Goal: Task Accomplishment & Management: Complete application form

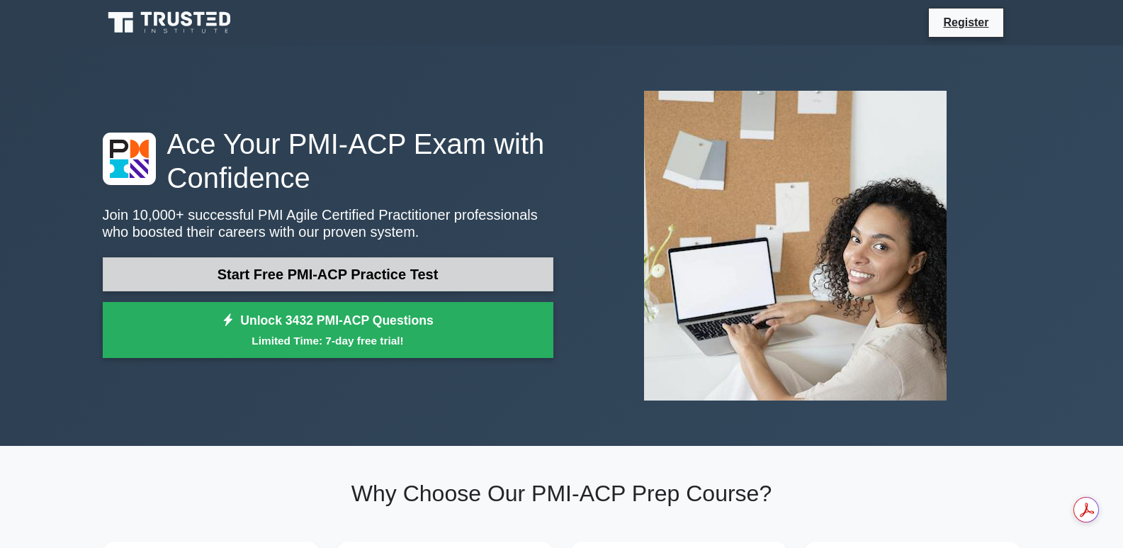
click at [378, 269] on link "Start Free PMI-ACP Practice Test" at bounding box center [328, 274] width 451 height 34
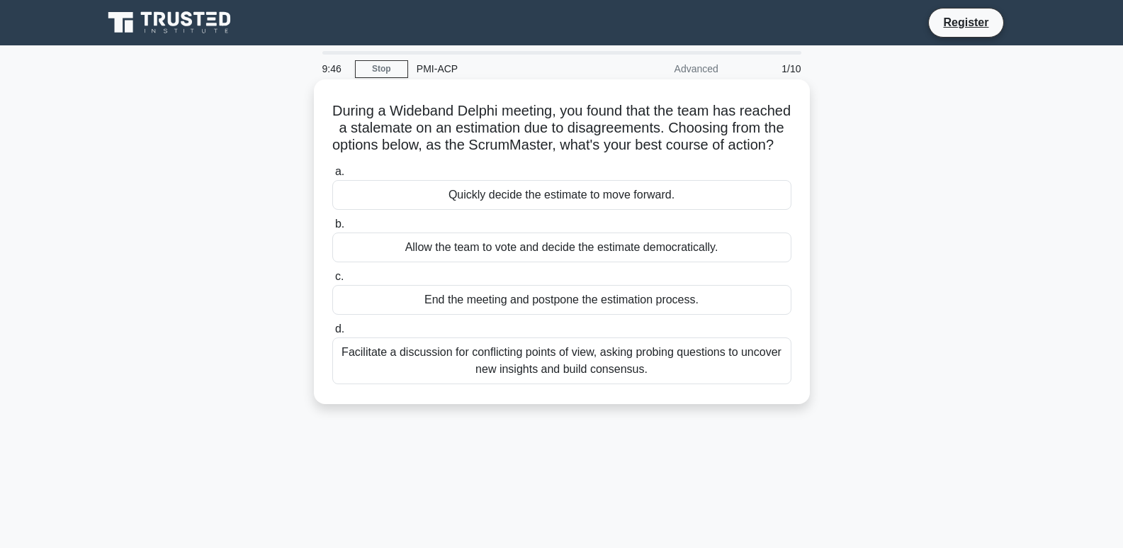
click at [625, 378] on div "Facilitate a discussion for conflicting points of view, asking probing question…" at bounding box center [561, 360] width 459 height 47
click at [332, 334] on input "d. Facilitate a discussion for conflicting points of view, asking probing quest…" at bounding box center [332, 329] width 0 height 9
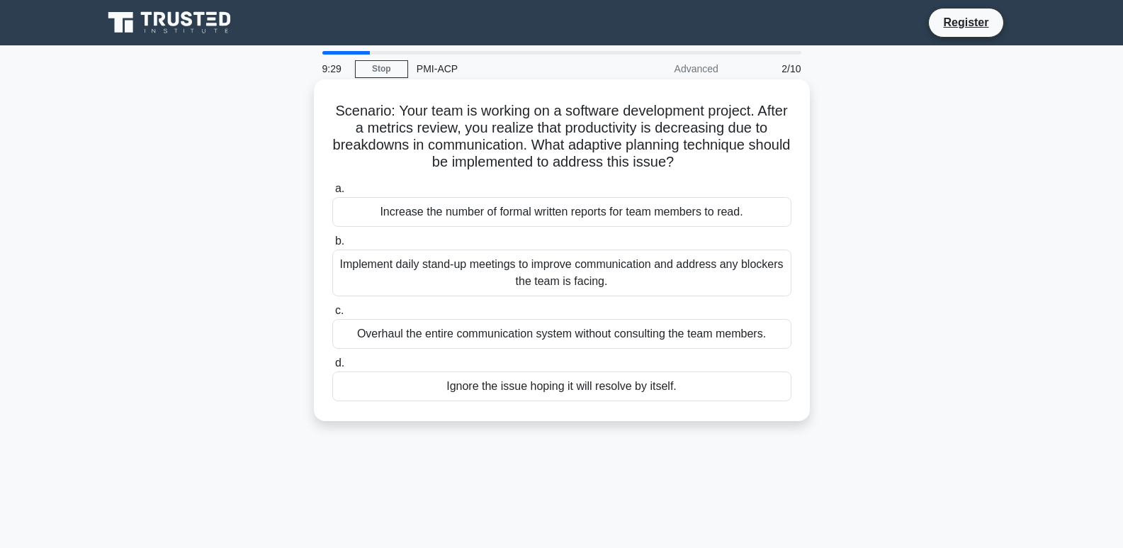
click at [631, 276] on div "Implement daily stand-up meetings to improve communication and address any bloc…" at bounding box center [561, 272] width 459 height 47
click at [332, 246] on input "b. Implement daily stand-up meetings to improve communication and address any b…" at bounding box center [332, 241] width 0 height 9
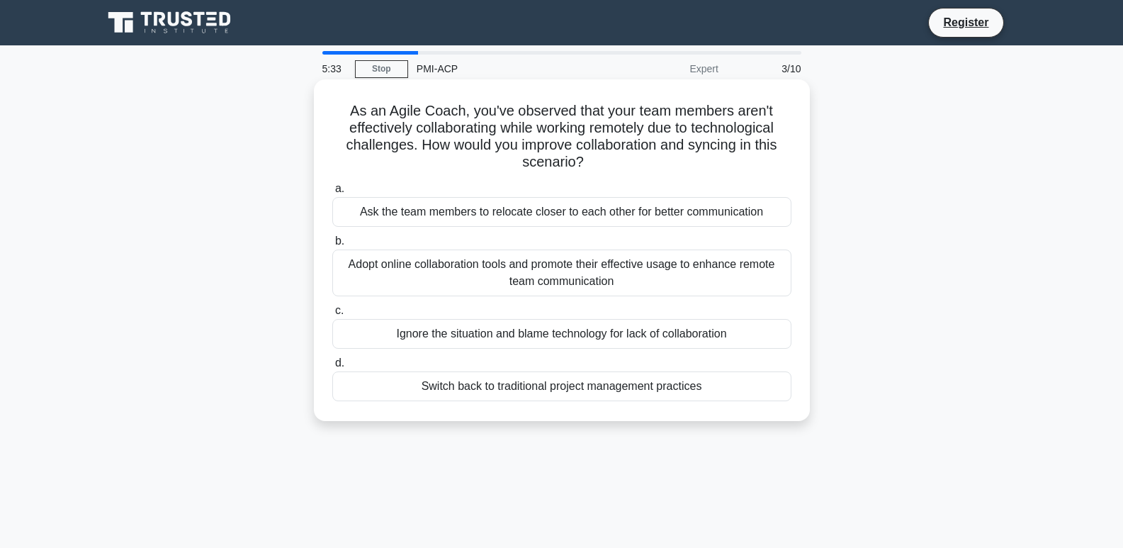
click at [658, 279] on div "Adopt online collaboration tools and promote their effective usage to enhance r…" at bounding box center [561, 272] width 459 height 47
click at [332, 246] on input "b. Adopt online collaboration tools and promote their effective usage to enhanc…" at bounding box center [332, 241] width 0 height 9
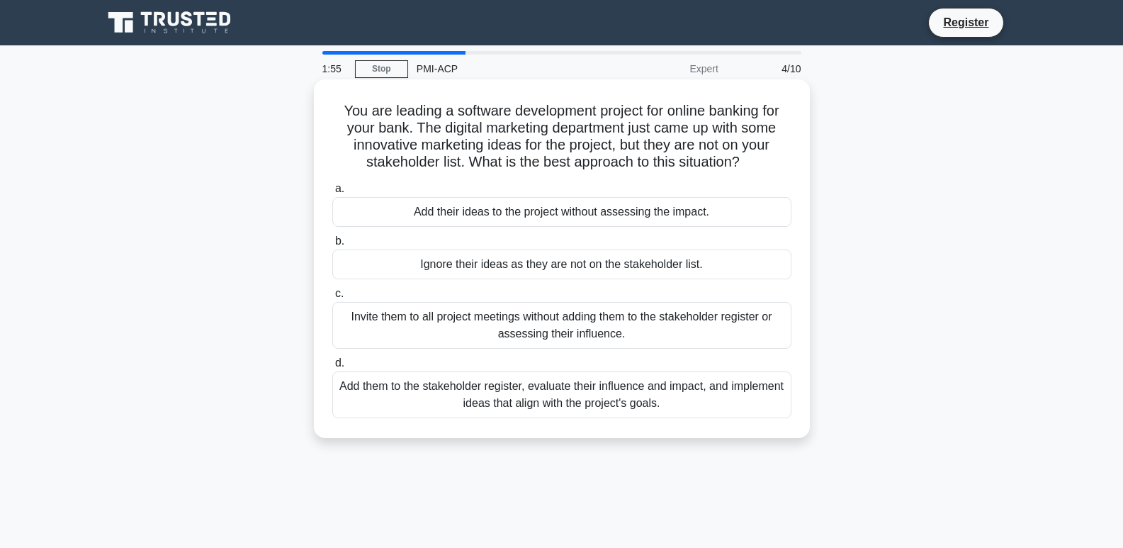
click at [534, 406] on div "Add them to the stakeholder register, evaluate their influence and impact, and …" at bounding box center [561, 394] width 459 height 47
click at [332, 368] on input "d. Add them to the stakeholder register, evaluate their influence and impact, a…" at bounding box center [332, 363] width 0 height 9
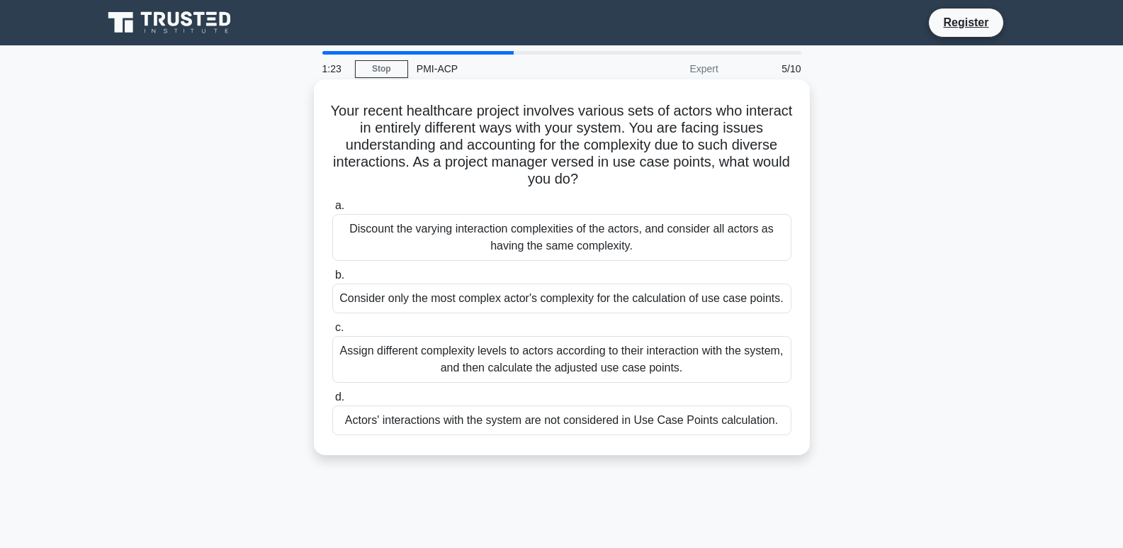
click at [544, 367] on div "Assign different complexity levels to actors according to their interaction wit…" at bounding box center [561, 359] width 459 height 47
click at [332, 332] on input "c. Assign different complexity levels to actors according to their interaction …" at bounding box center [332, 327] width 0 height 9
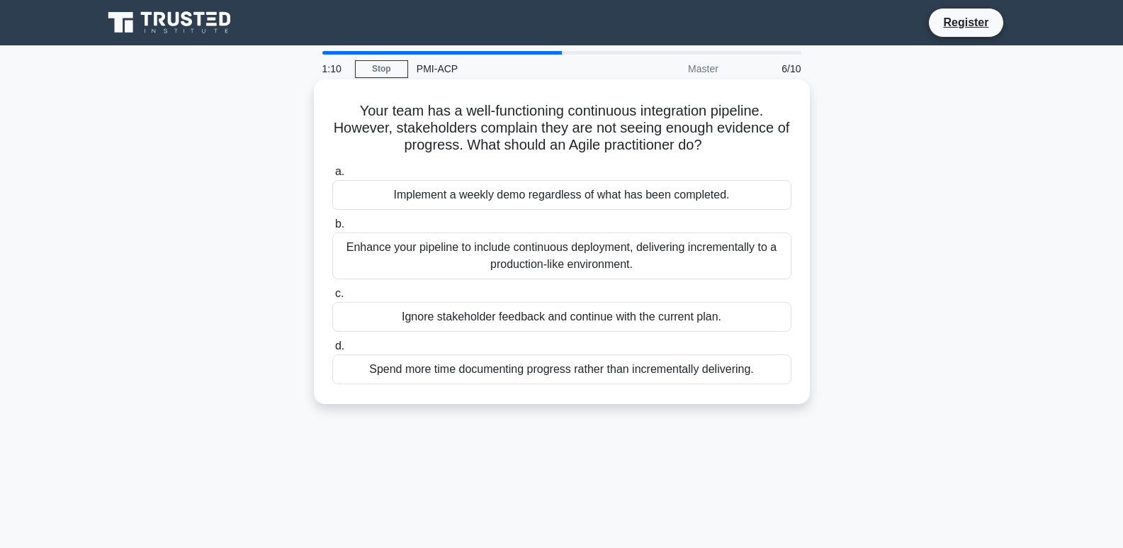
click at [688, 257] on div "Enhance your pipeline to include continuous deployment, delivering incrementall…" at bounding box center [561, 255] width 459 height 47
click at [332, 229] on input "b. Enhance your pipeline to include continuous deployment, delivering increment…" at bounding box center [332, 224] width 0 height 9
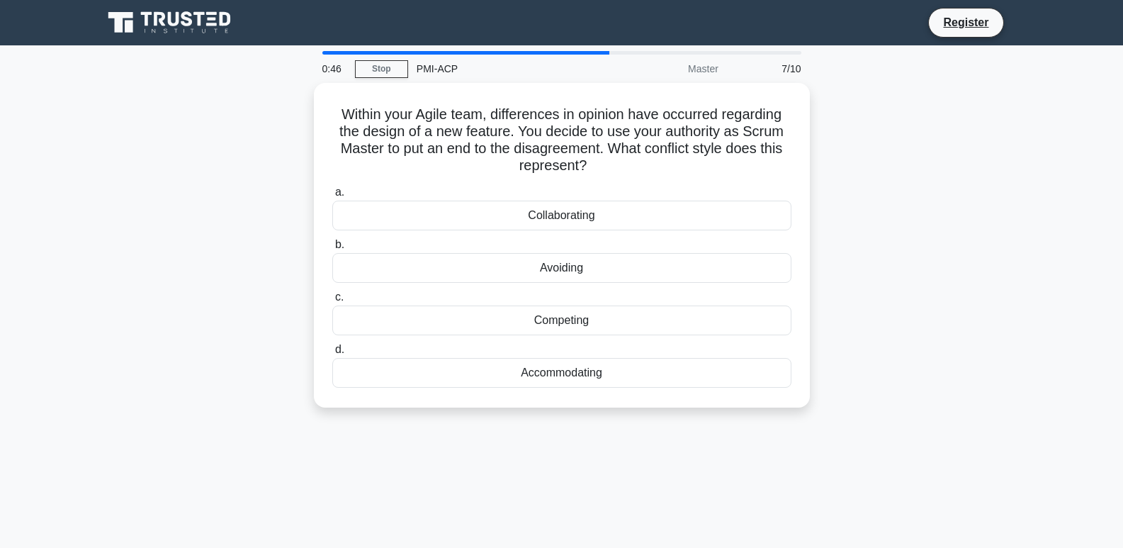
click at [688, 257] on div "Avoiding" at bounding box center [561, 268] width 459 height 30
click at [332, 249] on input "b. Avoiding" at bounding box center [332, 244] width 0 height 9
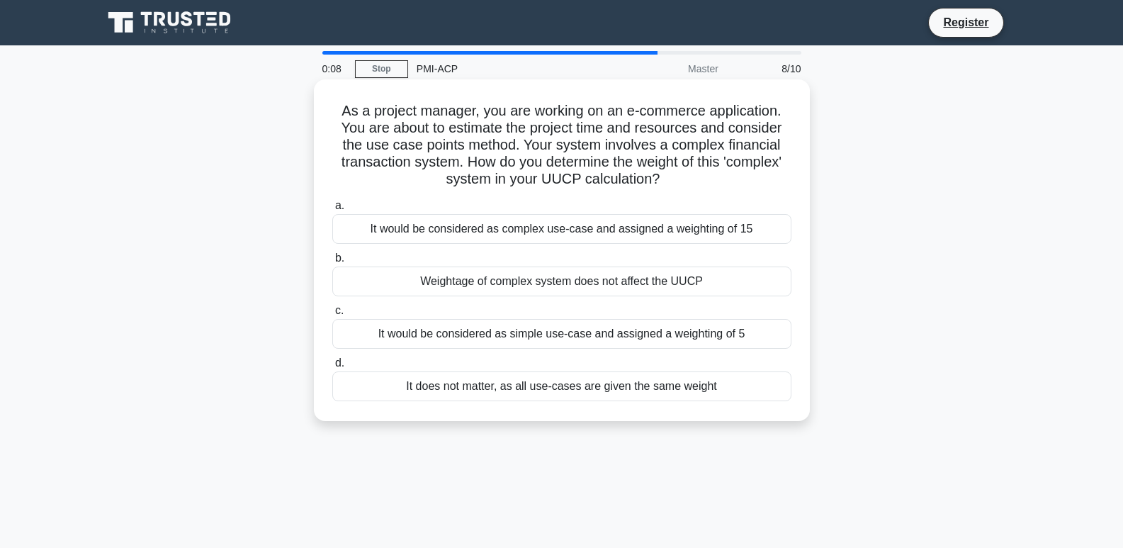
click at [694, 232] on div "It would be considered as complex use-case and assigned a weighting of 15" at bounding box center [561, 229] width 459 height 30
click at [332, 210] on input "a. It would be considered as complex use-case and assigned a weighting of 15" at bounding box center [332, 205] width 0 height 9
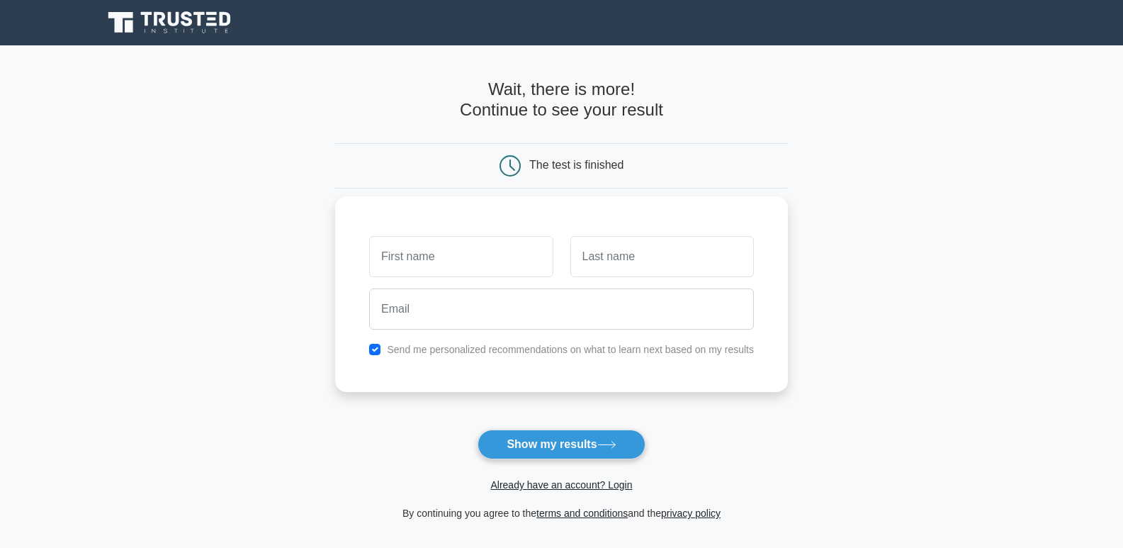
click at [470, 269] on input "text" at bounding box center [461, 256] width 184 height 41
type input "Sushil"
click at [653, 260] on input "text" at bounding box center [662, 256] width 184 height 41
type input "[PERSON_NAME]"
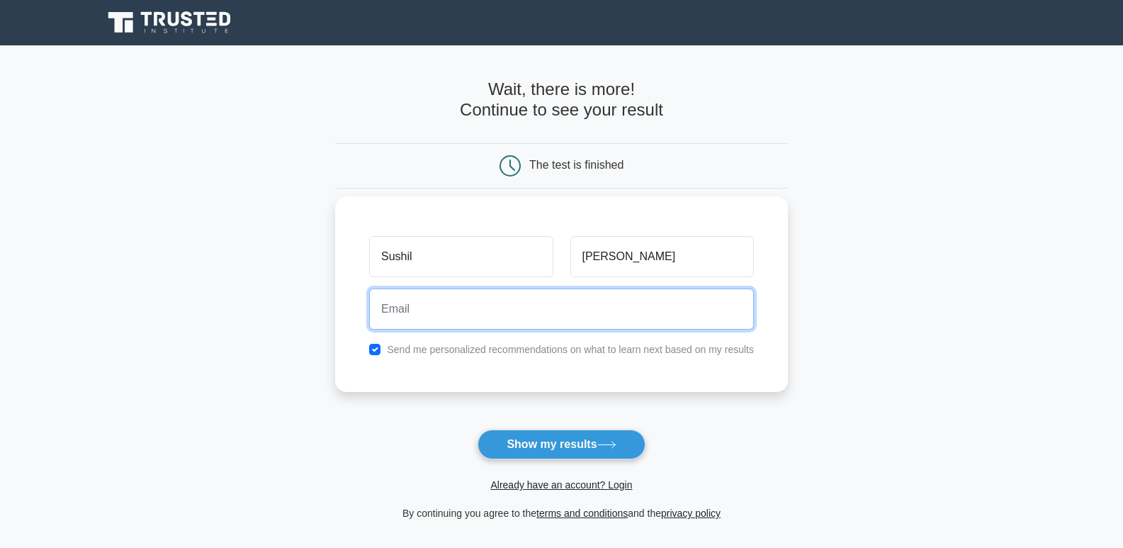
click at [563, 319] on input "email" at bounding box center [561, 308] width 385 height 41
type input "[EMAIL_ADDRESS][DOMAIN_NAME]"
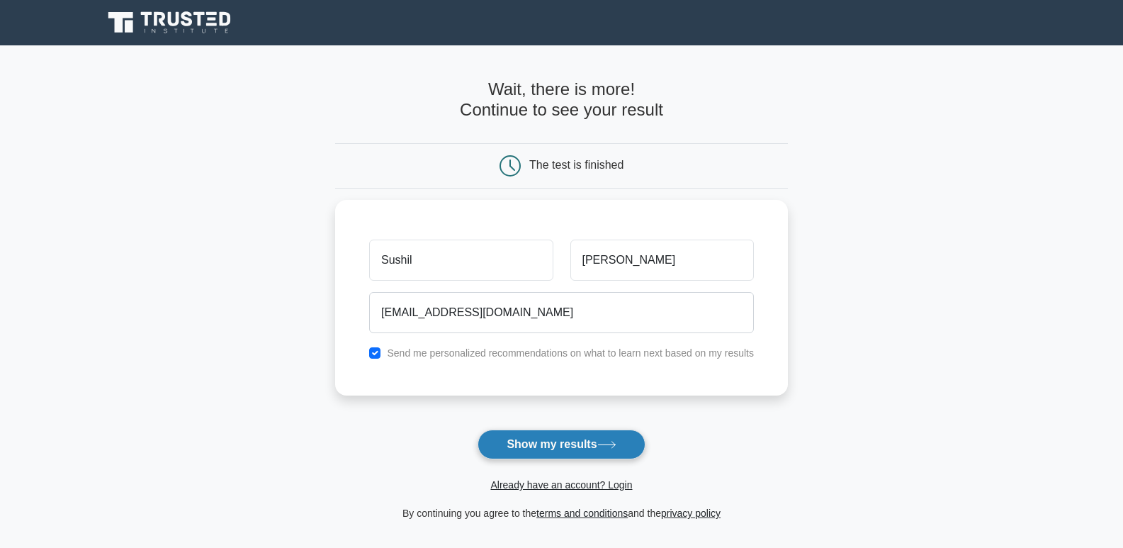
click at [540, 439] on button "Show my results" at bounding box center [561, 444] width 167 height 30
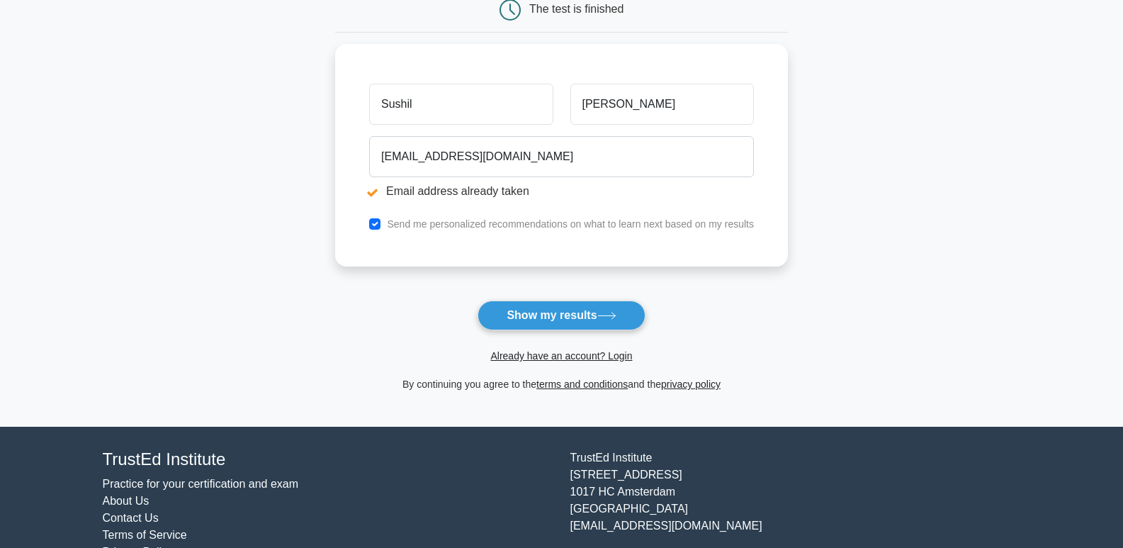
scroll to position [244, 0]
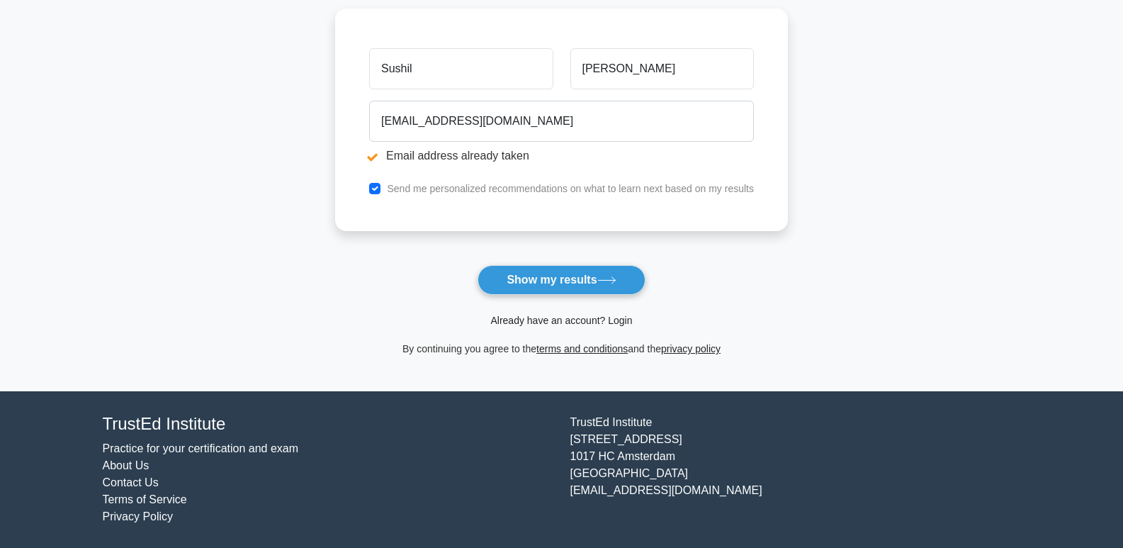
click at [563, 320] on link "Already have an account? Login" at bounding box center [561, 320] width 142 height 11
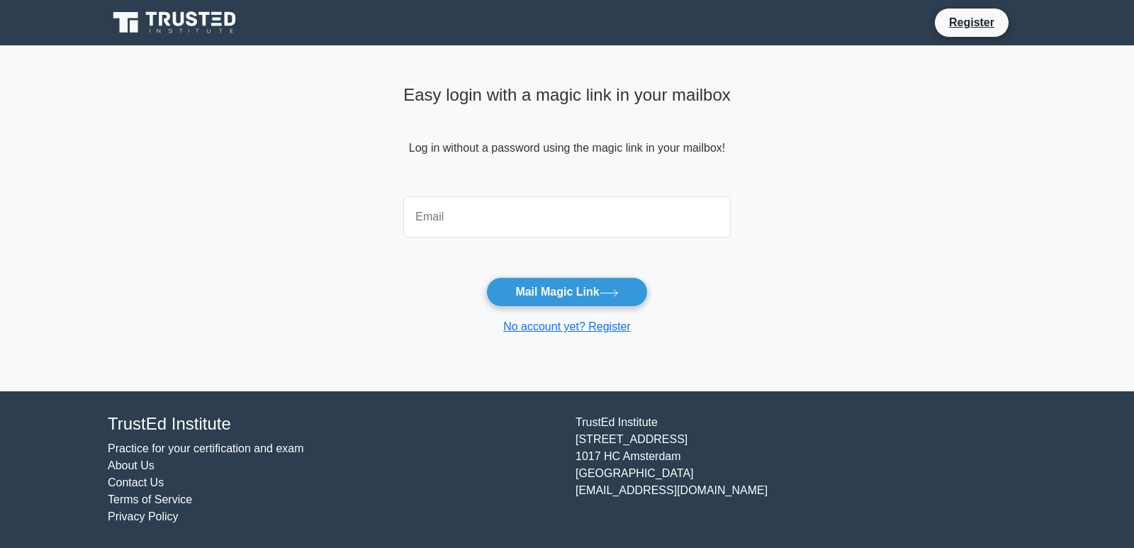
click at [509, 223] on input "email" at bounding box center [566, 216] width 327 height 41
type input "[EMAIL_ADDRESS][DOMAIN_NAME]"
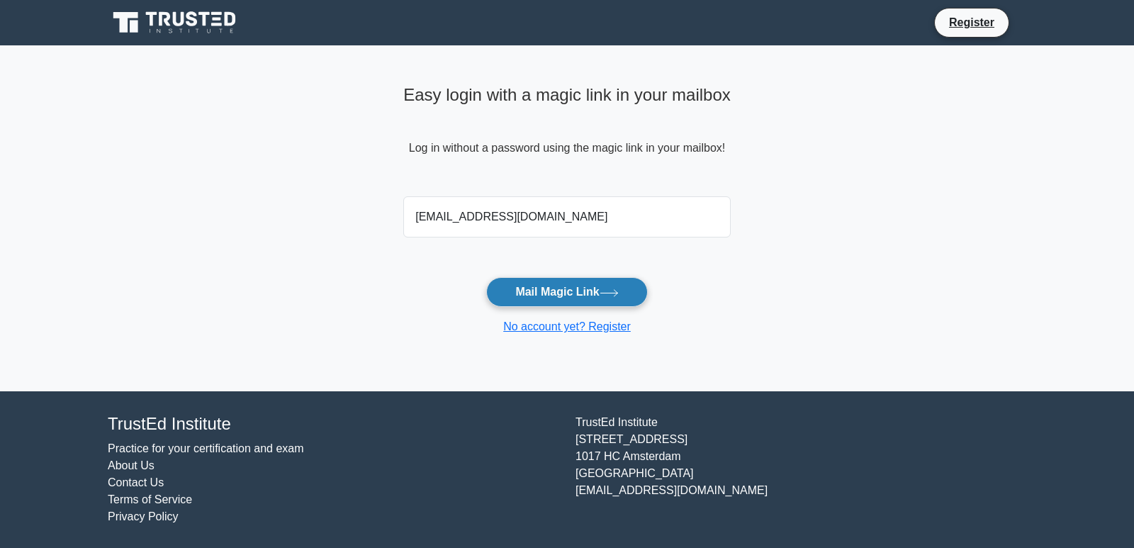
click at [551, 294] on button "Mail Magic Link" at bounding box center [566, 292] width 161 height 30
